Goal: Check status: Check status

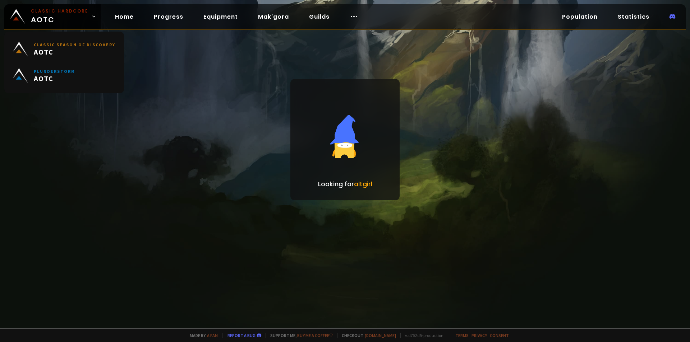
click at [45, 18] on span "Classic Hardcore AOTC" at bounding box center [59, 16] width 57 height 17
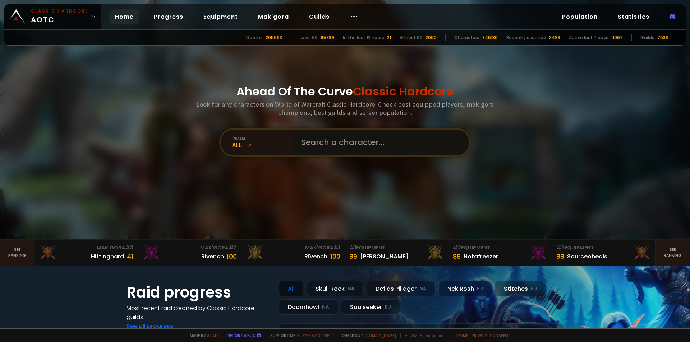
click at [297, 146] on input "text" at bounding box center [379, 143] width 164 height 26
paste input "Lavrushka"
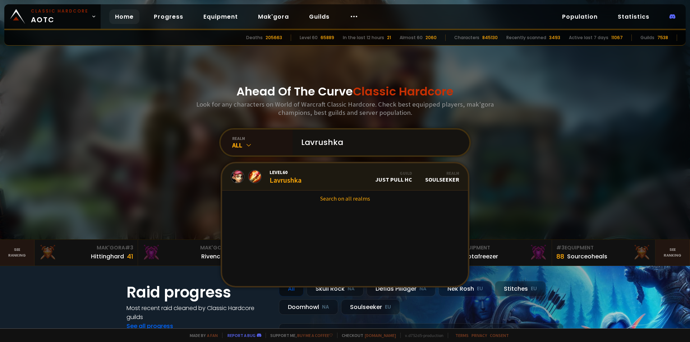
type input "Lavrushka"
click at [331, 169] on link "Level 60 Lavrushka Guild Just Pull HC Realm Soulseeker" at bounding box center [345, 176] width 246 height 27
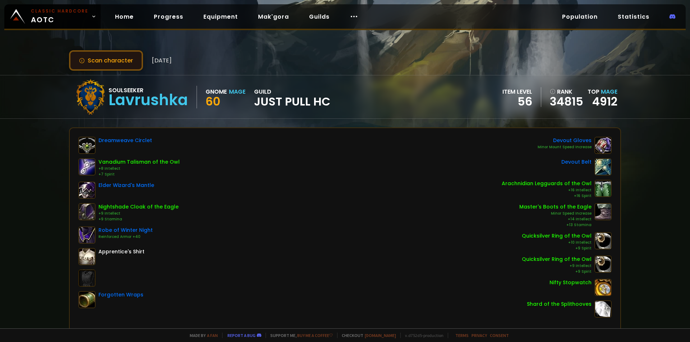
click at [129, 61] on button "Scan character" at bounding box center [106, 60] width 74 height 20
click at [0, 88] on div "Soulseeker Lavrushka Gnome Mage 60 guild Just Pull HC item level 56 rank 34815 …" at bounding box center [345, 97] width 690 height 44
